Goal: Task Accomplishment & Management: Use online tool/utility

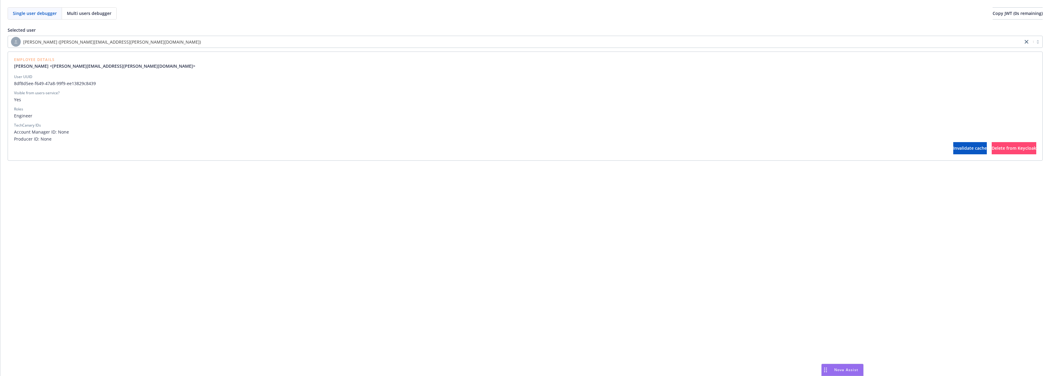
click at [220, 40] on div "[PERSON_NAME] ([PERSON_NAME][EMAIL_ADDRESS][PERSON_NAME][DOMAIN_NAME])" at bounding box center [515, 42] width 1009 height 10
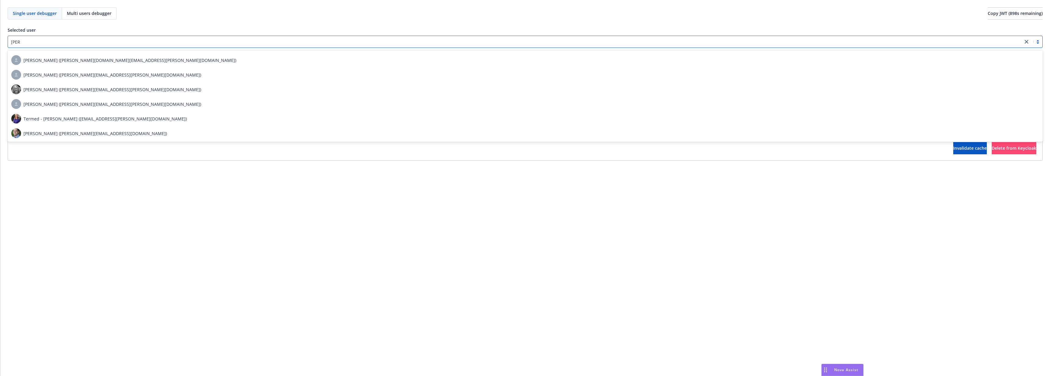
scroll to position [233, 0]
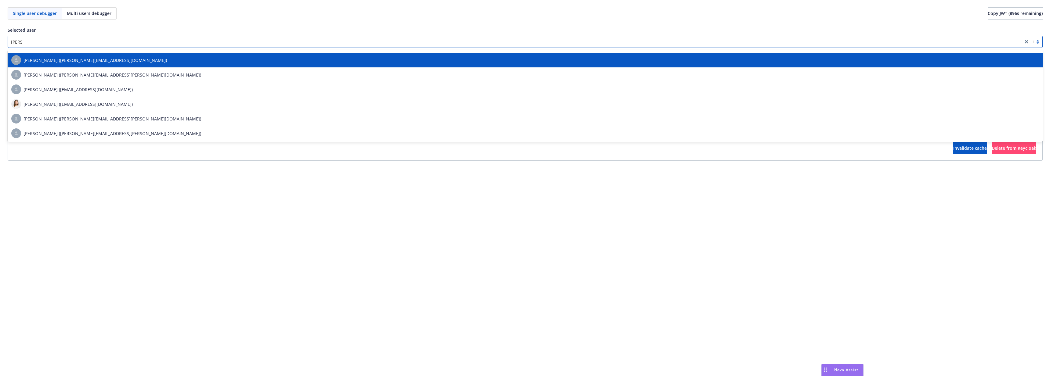
type input "[PERSON_NAME]"
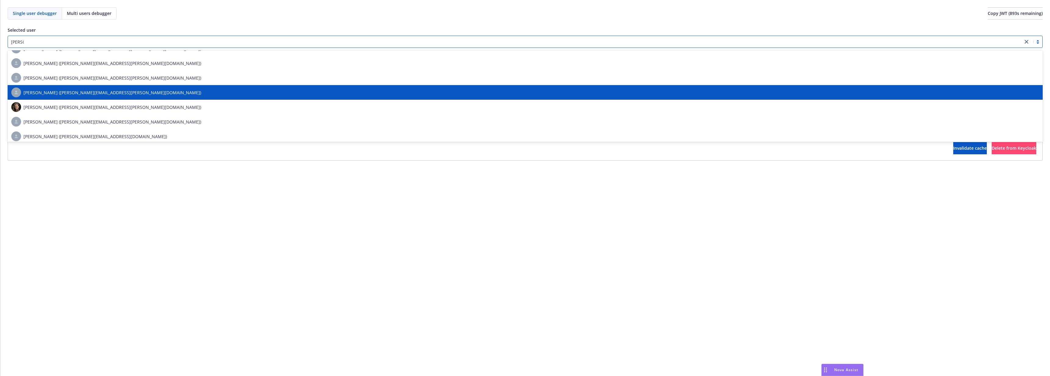
scroll to position [0, 0]
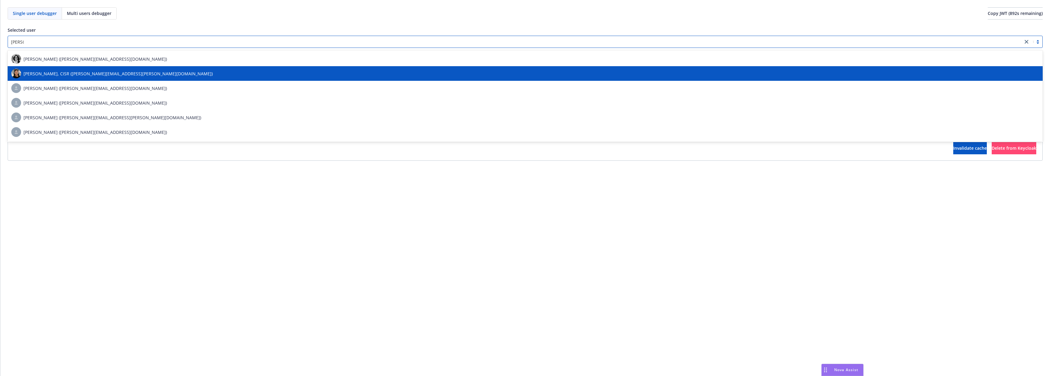
click at [175, 75] on div "[PERSON_NAME], CISR ([PERSON_NAME][EMAIL_ADDRESS][PERSON_NAME][DOMAIN_NAME])" at bounding box center [525, 74] width 1028 height 10
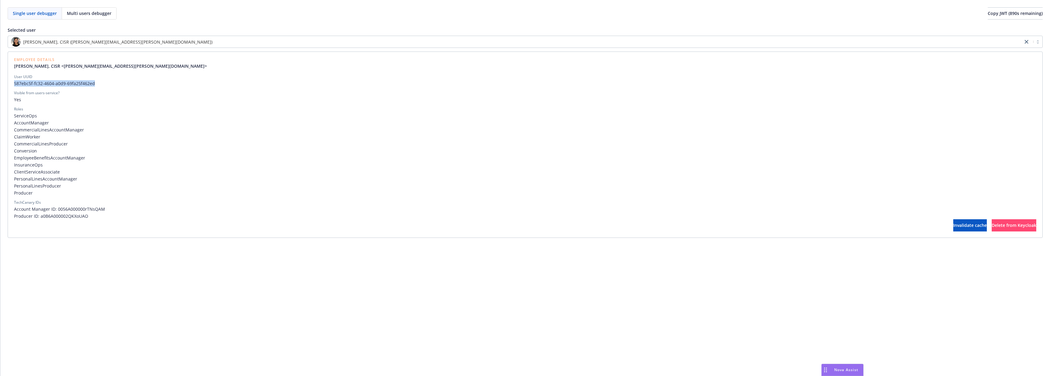
drag, startPoint x: 102, startPoint y: 85, endPoint x: 9, endPoint y: 84, distance: 93.1
click at [9, 84] on div "Employee Details [PERSON_NAME], CISR <[PERSON_NAME][EMAIL_ADDRESS][PERSON_NAME]…" at bounding box center [525, 145] width 1035 height 186
copy span "587ebc5f-fc32-4604-a0d9-69fa25f462ed"
